Goal: Find specific page/section: Find specific page/section

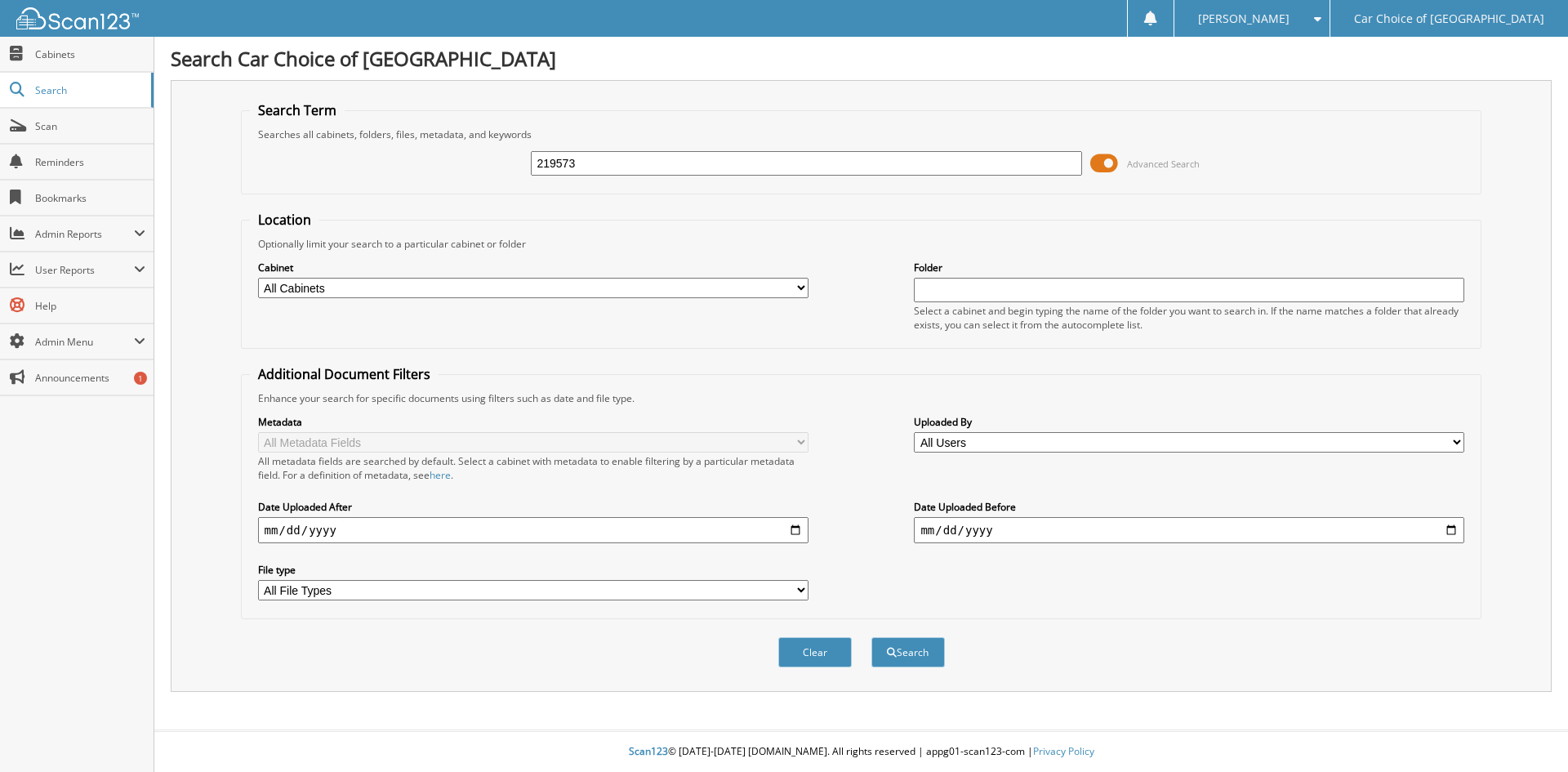
type input "219573"
click at [871, 637] on button "Search" at bounding box center [907, 651] width 74 height 30
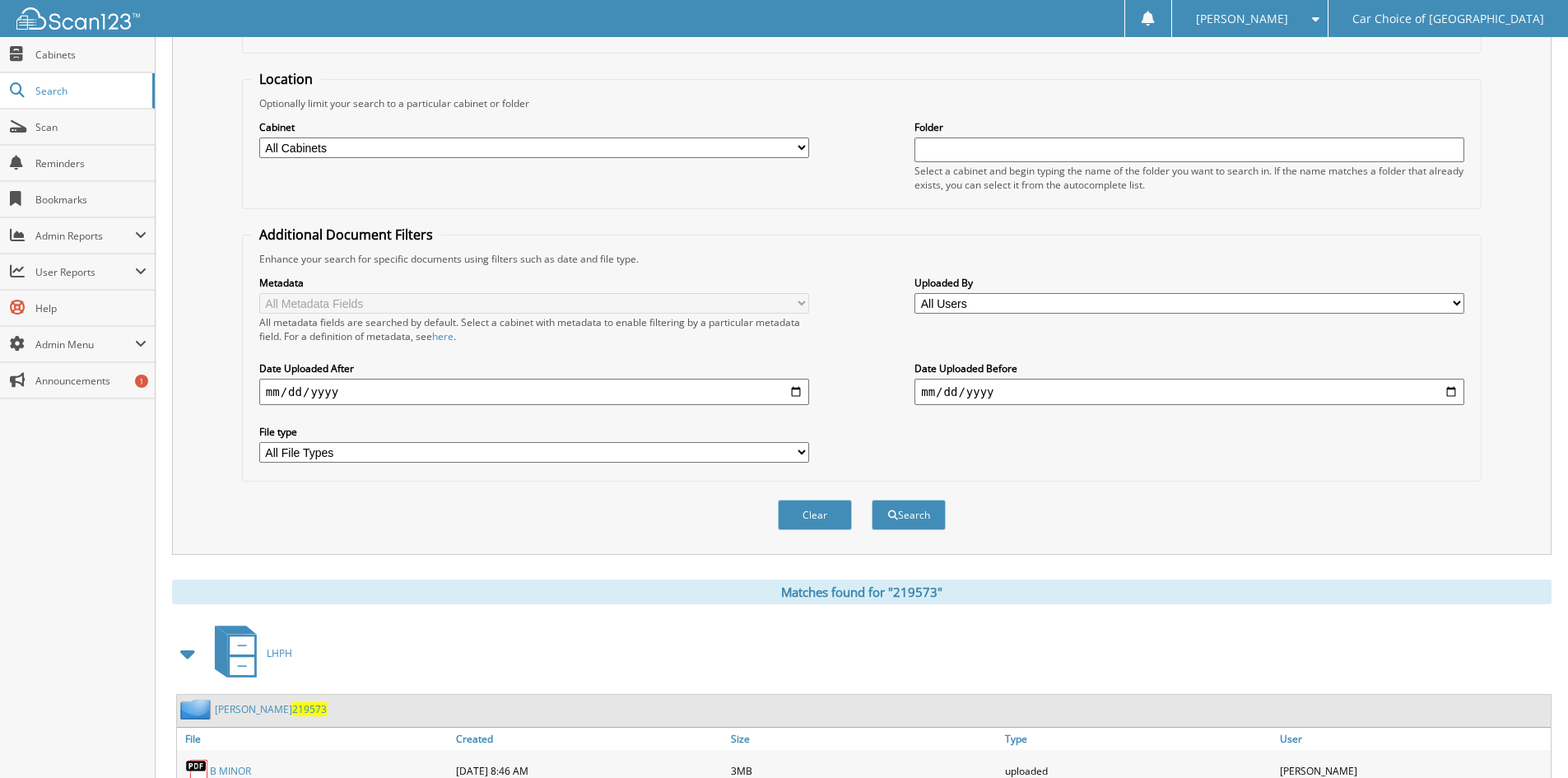
scroll to position [234, 0]
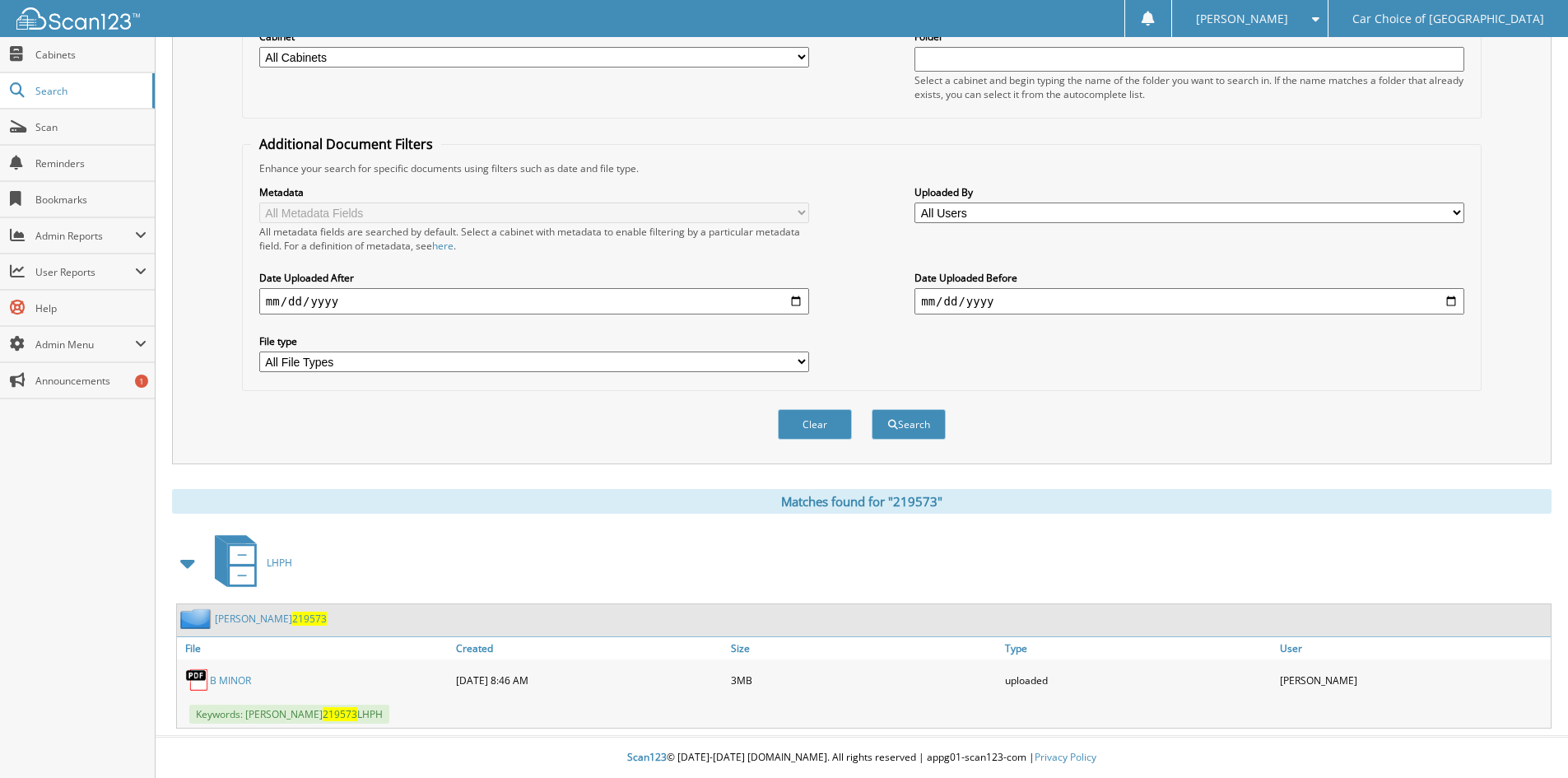
click at [235, 680] on link "B MINOR" at bounding box center [231, 680] width 41 height 14
